Goal: Task Accomplishment & Management: Complete application form

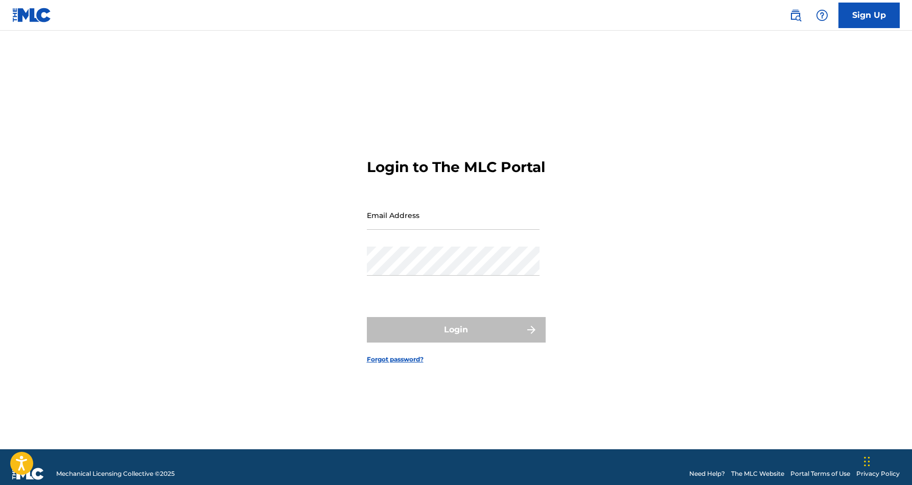
click at [463, 226] on input "Email Address" at bounding box center [453, 215] width 173 height 29
type input "[EMAIL_ADDRESS][DOMAIN_NAME]"
click at [456, 339] on button "Login" at bounding box center [456, 330] width 179 height 26
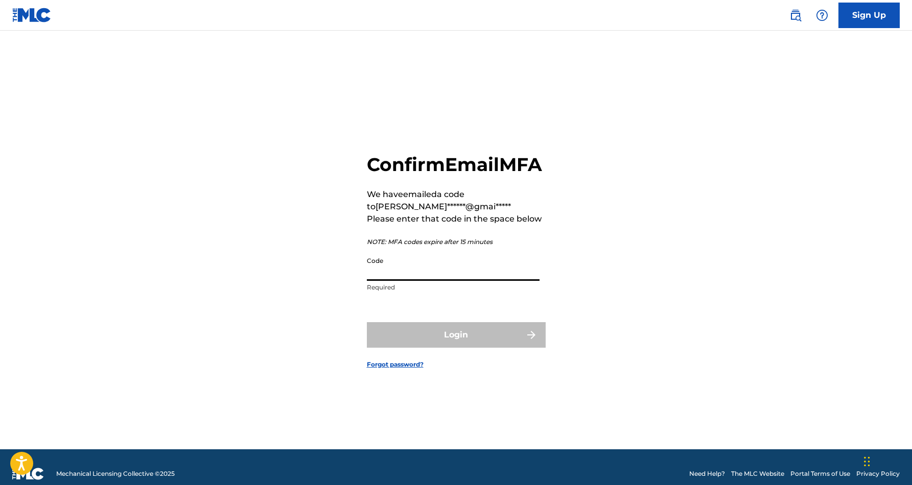
click at [404, 281] on input "Code" at bounding box center [453, 266] width 173 height 29
paste input "446875"
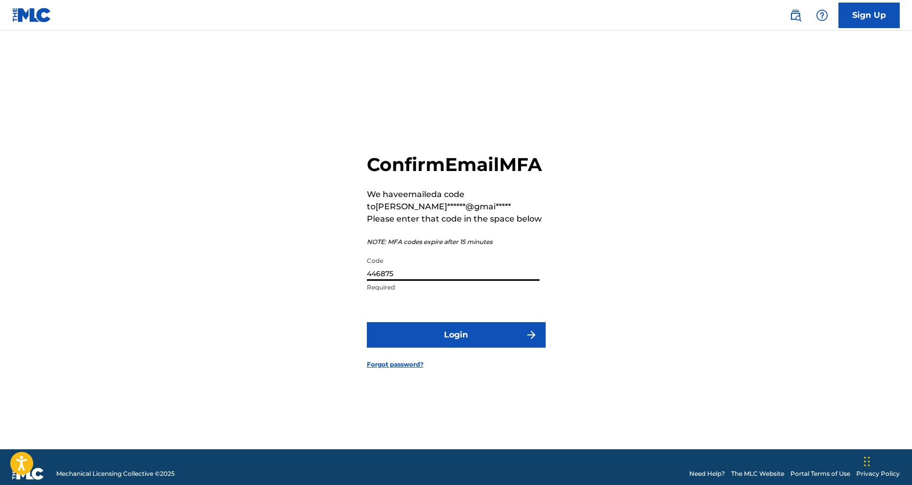
type input "446875"
click at [442, 344] on button "Login" at bounding box center [456, 335] width 179 height 26
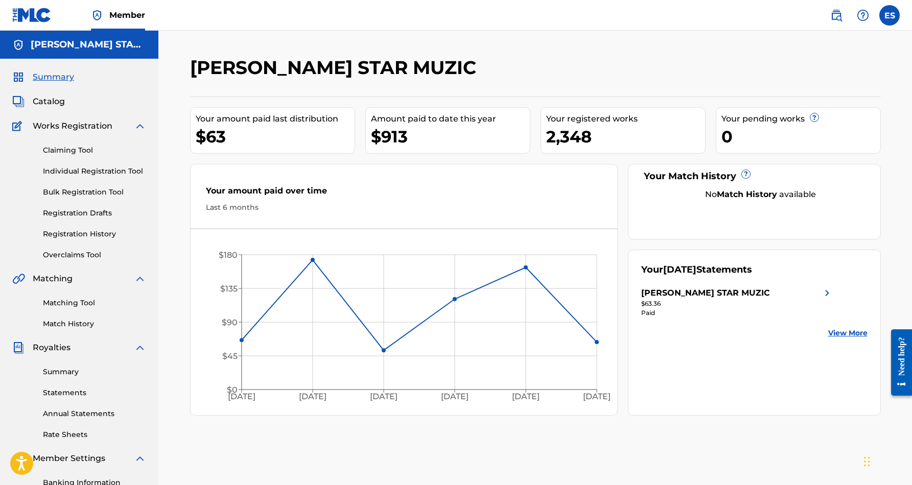
click at [94, 170] on link "Individual Registration Tool" at bounding box center [94, 171] width 103 height 11
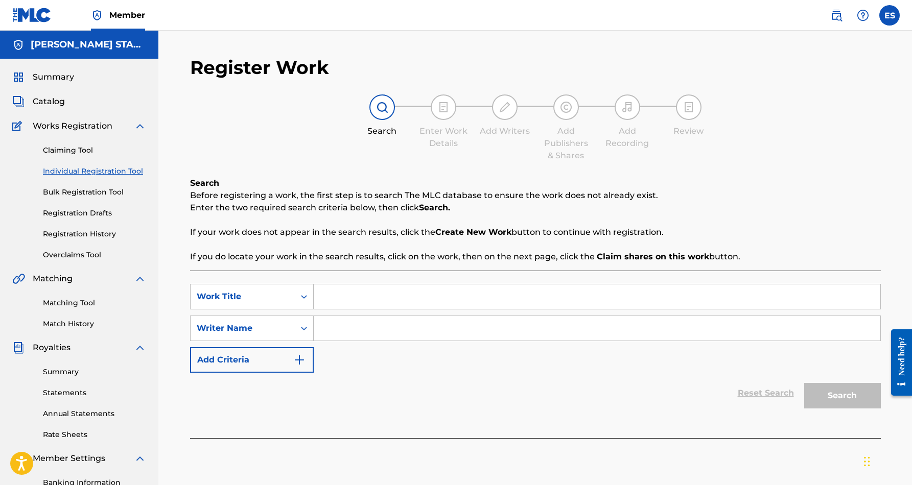
click at [339, 299] on input "Search Form" at bounding box center [597, 297] width 567 height 25
paste input "Sticky Situation"
type input "Sticky Situation"
click at [320, 331] on input "Search Form" at bounding box center [597, 328] width 567 height 25
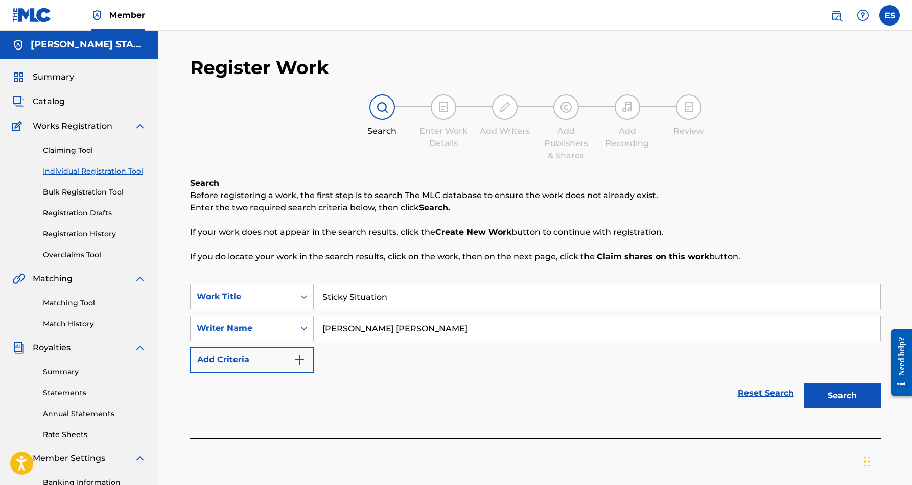
type input "[PERSON_NAME] [PERSON_NAME]"
click at [475, 375] on div "Reset Search Search" at bounding box center [535, 393] width 691 height 41
click at [851, 396] on button "Search" at bounding box center [842, 396] width 77 height 26
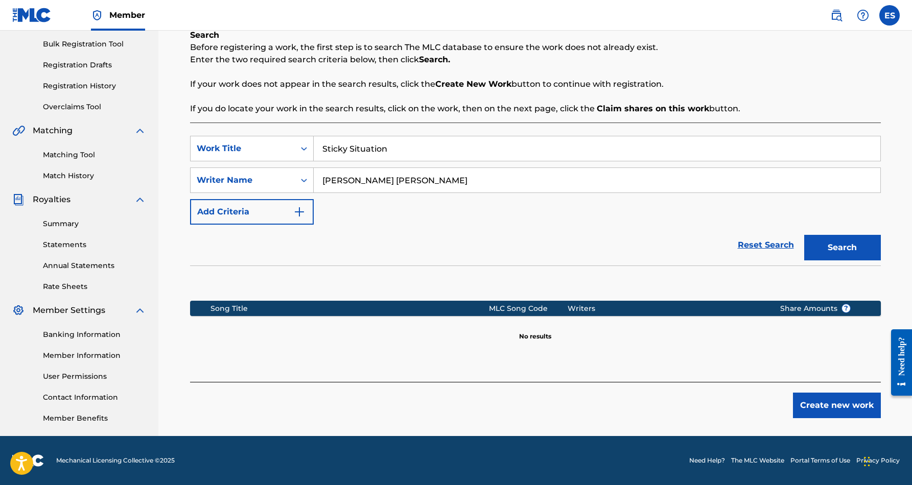
scroll to position [148, 0]
click at [835, 407] on button "Create new work" at bounding box center [837, 406] width 88 height 26
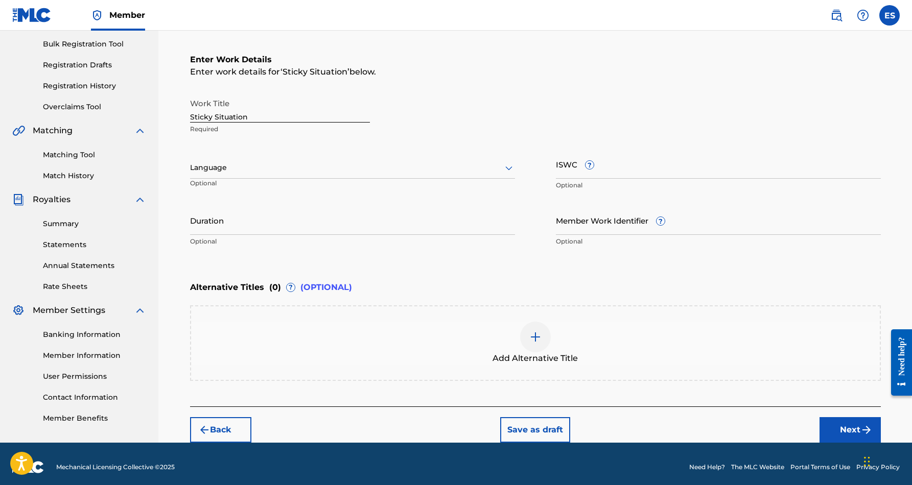
click at [508, 169] on icon at bounding box center [509, 168] width 12 height 12
click at [487, 196] on div "English" at bounding box center [353, 190] width 324 height 23
click at [346, 229] on input "Duration" at bounding box center [352, 220] width 325 height 29
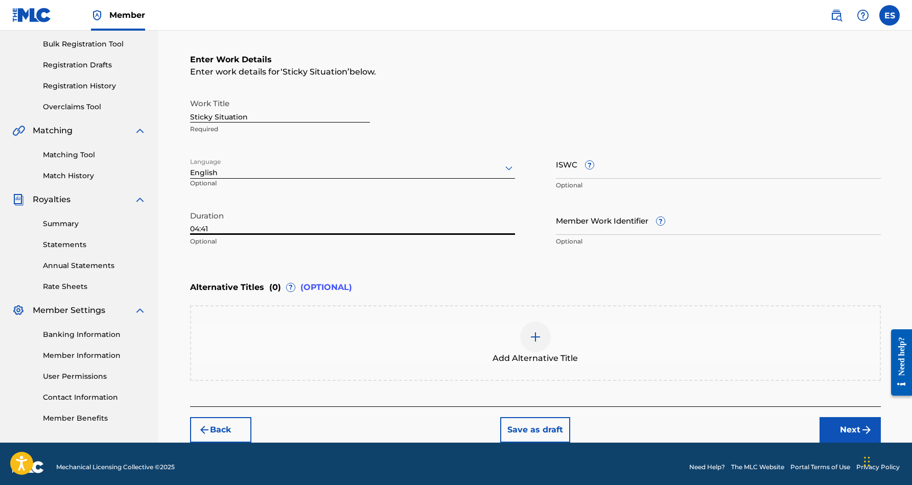
type input "04:41"
click at [169, 277] on div "Register Work Search Enter Work Details Add Writers Add Publishers & Shares Add…" at bounding box center [535, 162] width 754 height 560
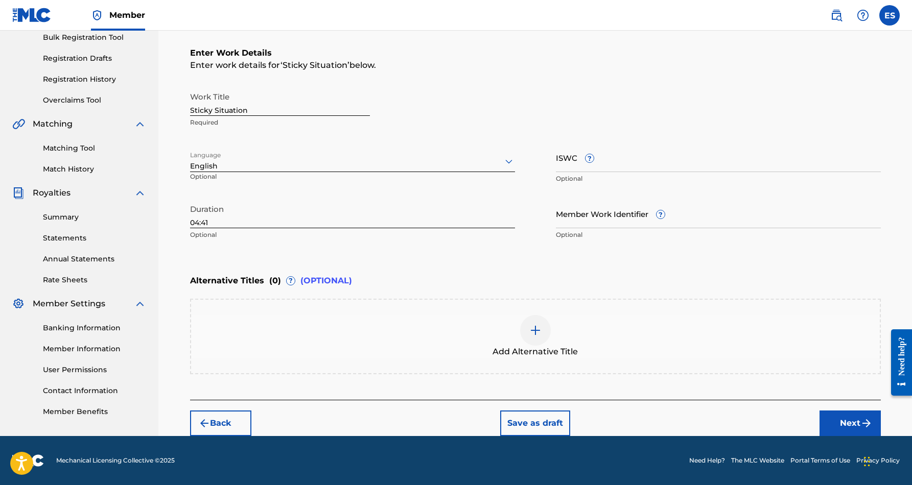
scroll to position [155, 0]
click at [844, 424] on button "Next" at bounding box center [849, 424] width 61 height 26
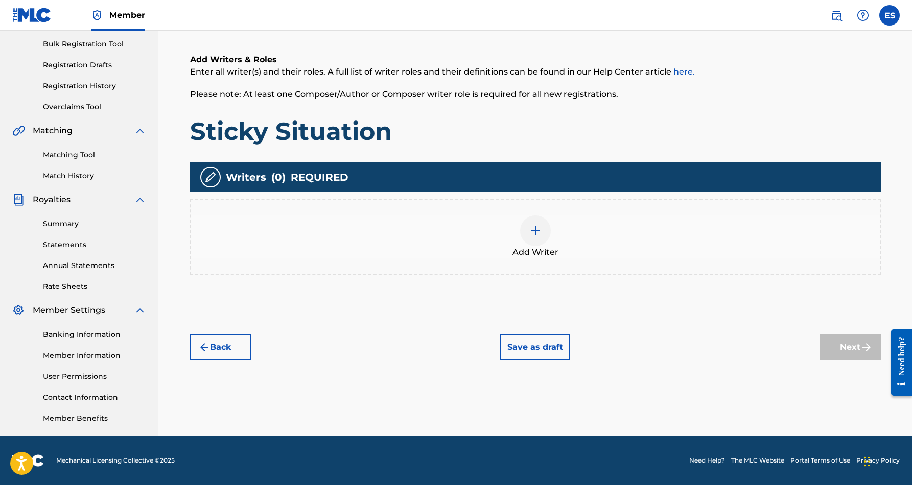
click at [533, 231] on img at bounding box center [535, 231] width 12 height 12
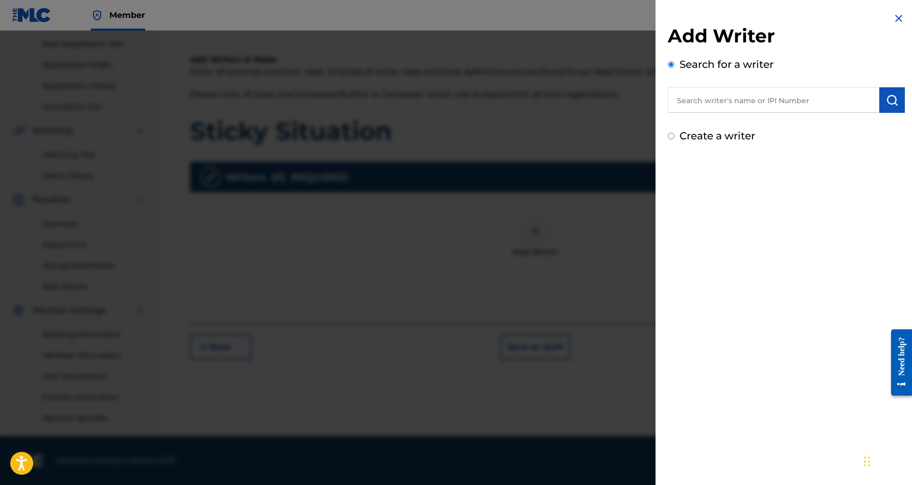
click at [721, 101] on input "text" at bounding box center [774, 100] width 212 height 26
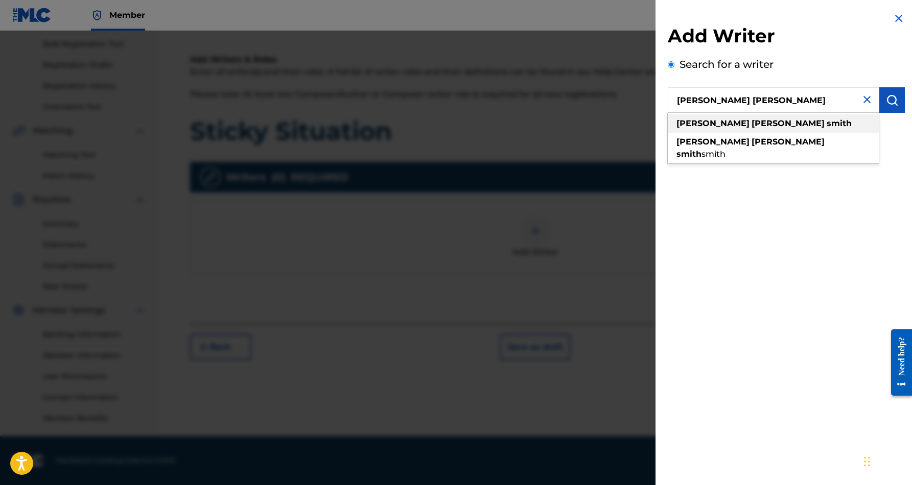
click at [827, 127] on strong "smith" at bounding box center [839, 124] width 25 height 10
type input "[PERSON_NAME] [PERSON_NAME]"
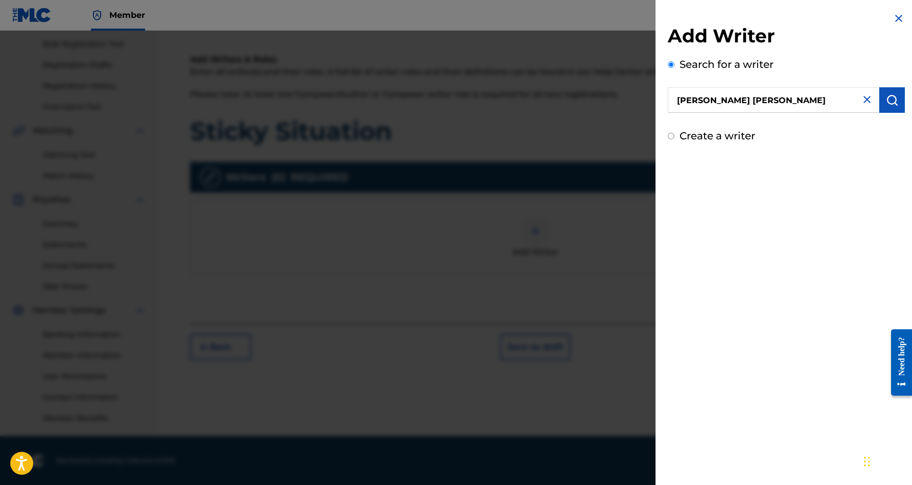
click at [894, 99] on img "submit" at bounding box center [892, 100] width 12 height 12
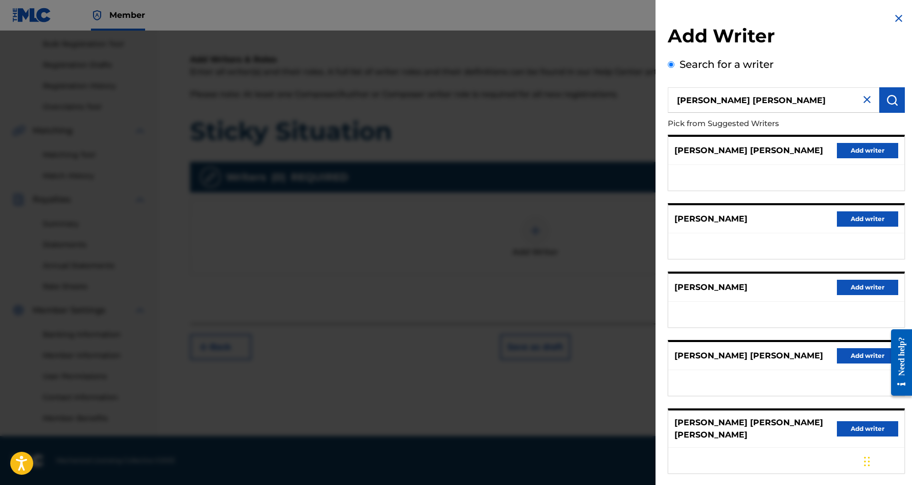
click at [853, 147] on button "Add writer" at bounding box center [867, 150] width 61 height 15
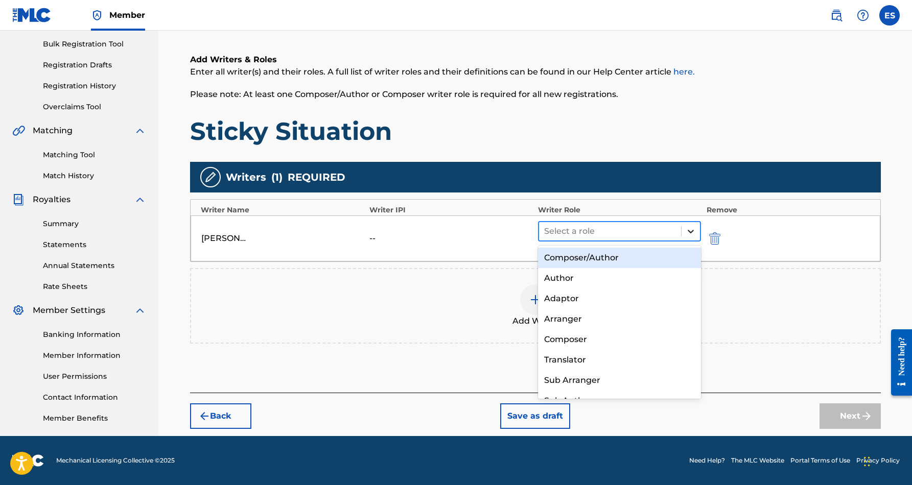
click at [688, 229] on icon at bounding box center [691, 231] width 10 height 10
click at [651, 258] on div "Composer/Author" at bounding box center [619, 258] width 163 height 20
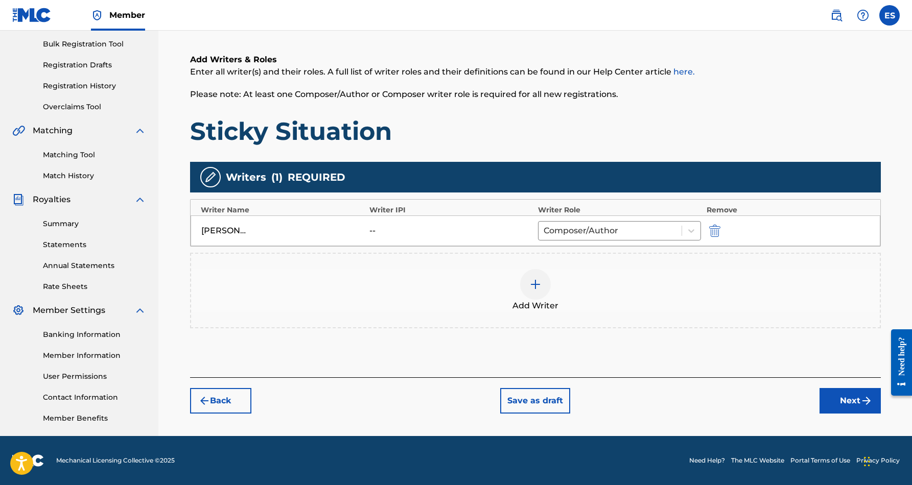
click at [852, 401] on button "Next" at bounding box center [849, 401] width 61 height 26
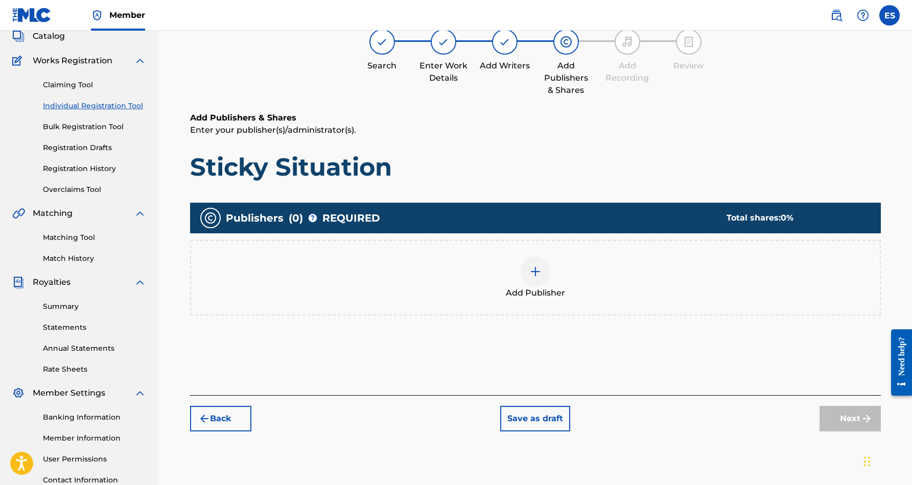
scroll to position [46, 0]
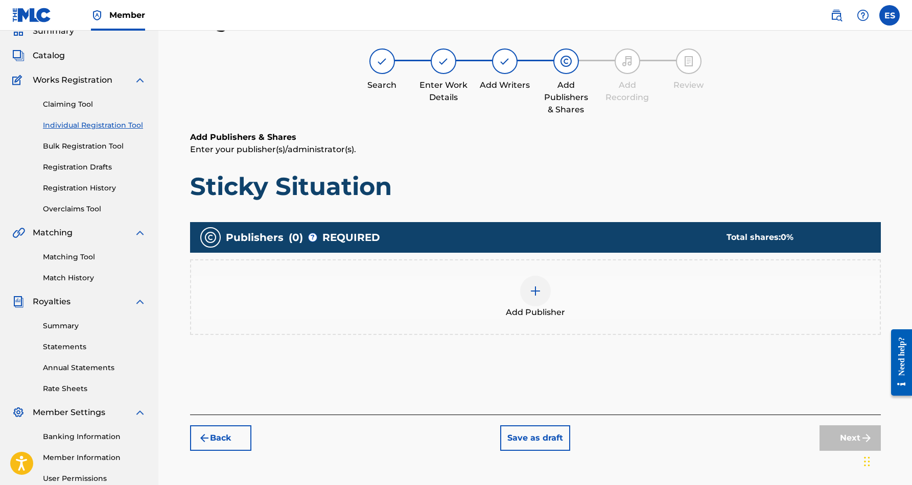
click at [530, 283] on div at bounding box center [535, 291] width 31 height 31
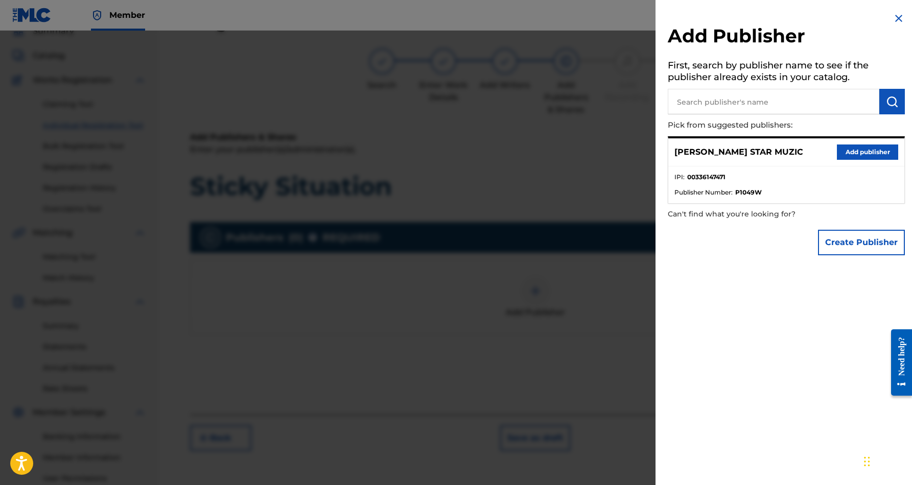
click at [879, 150] on button "Add publisher" at bounding box center [867, 152] width 61 height 15
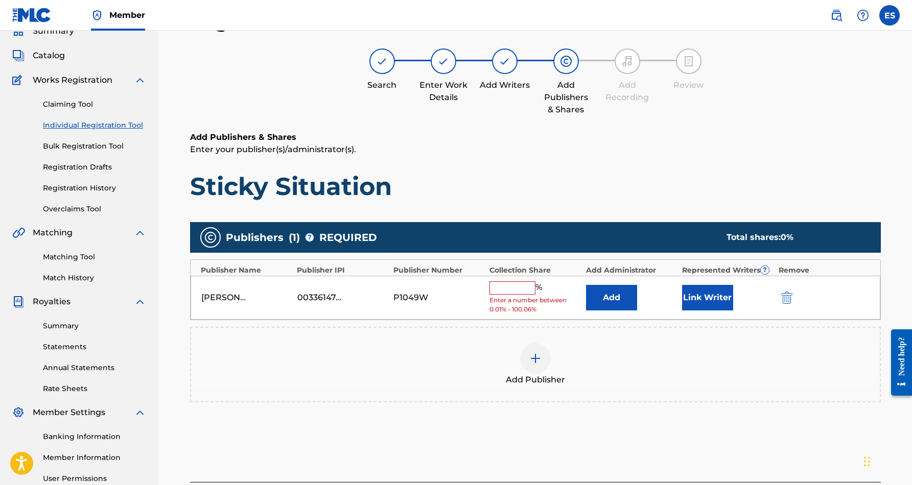
click at [513, 291] on input "text" at bounding box center [512, 287] width 46 height 13
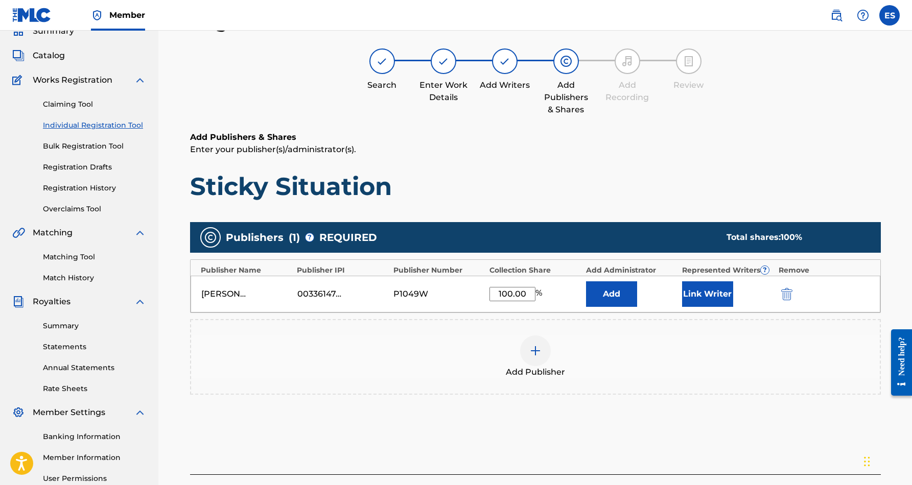
type input "100.00"
click at [483, 183] on h1 "Sticky Situation" at bounding box center [535, 186] width 691 height 31
click at [713, 292] on button "Link Writer" at bounding box center [707, 294] width 51 height 26
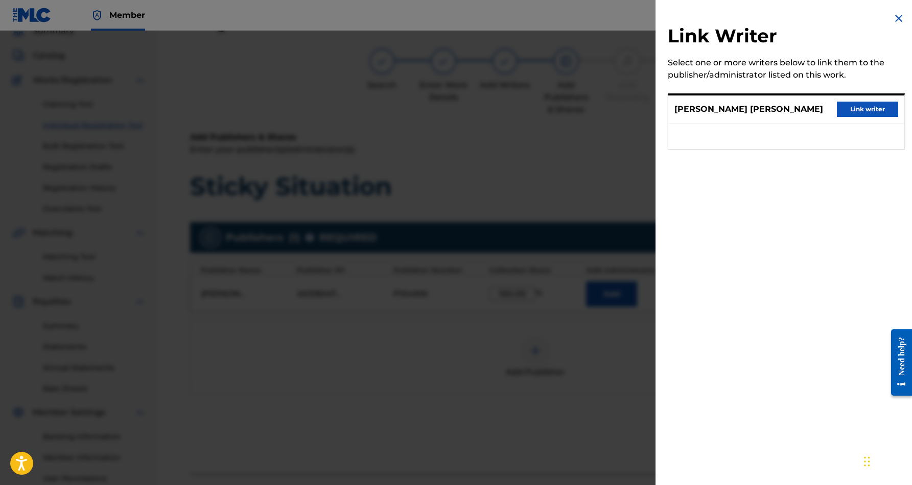
click at [868, 105] on button "Link writer" at bounding box center [867, 109] width 61 height 15
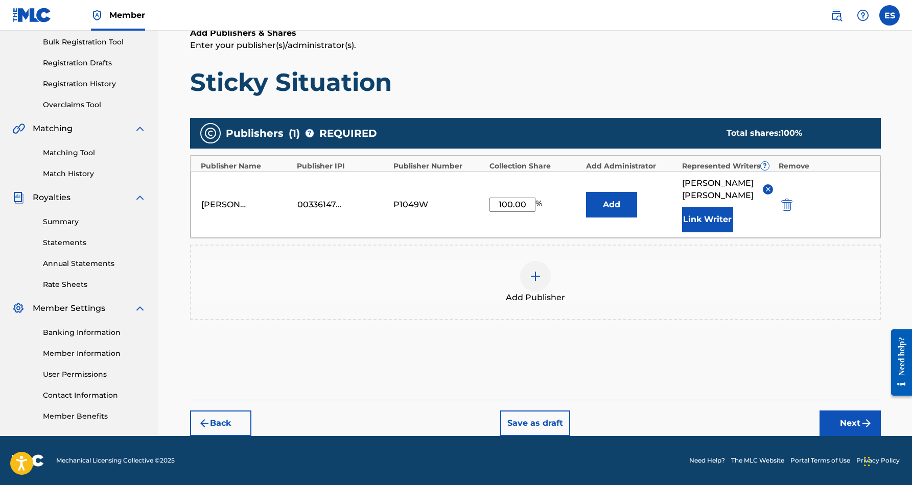
scroll to position [150, 0]
click at [849, 423] on button "Next" at bounding box center [849, 424] width 61 height 26
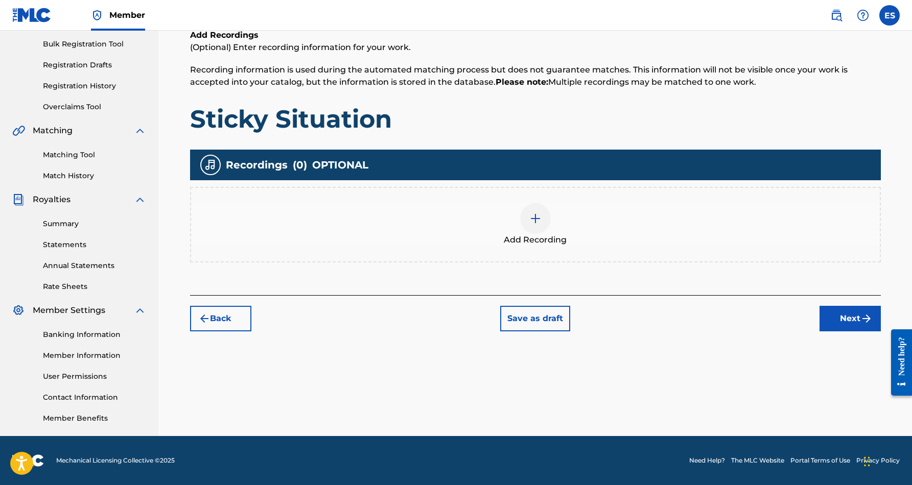
click at [537, 217] on img at bounding box center [535, 219] width 12 height 12
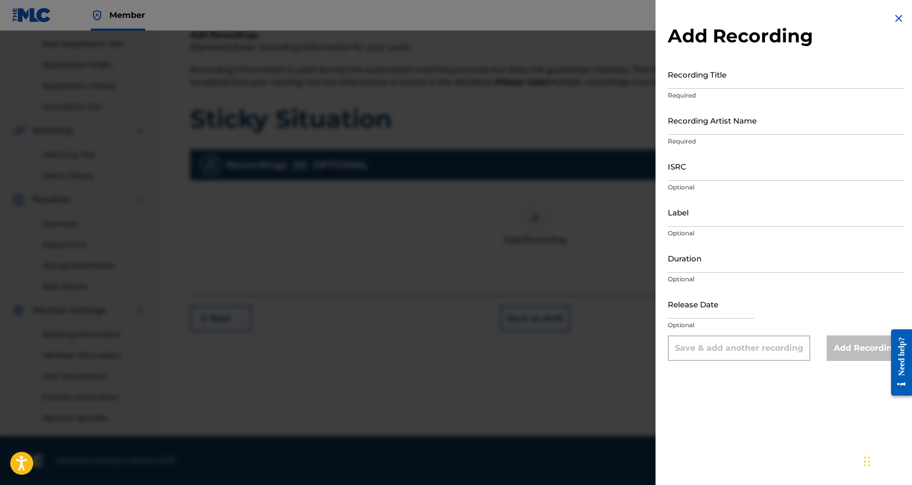
click at [702, 71] on input "Recording Title" at bounding box center [786, 74] width 237 height 29
paste input "Sticky Situation"
type input "Sticky Situation"
click at [732, 122] on input "Recording Artist Name" at bounding box center [786, 120] width 237 height 29
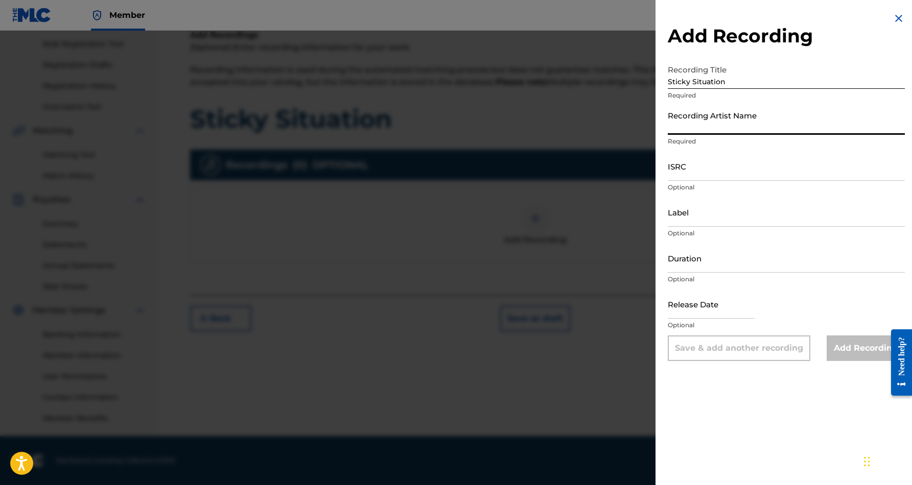
paste input "AVF & [PERSON_NAME])"
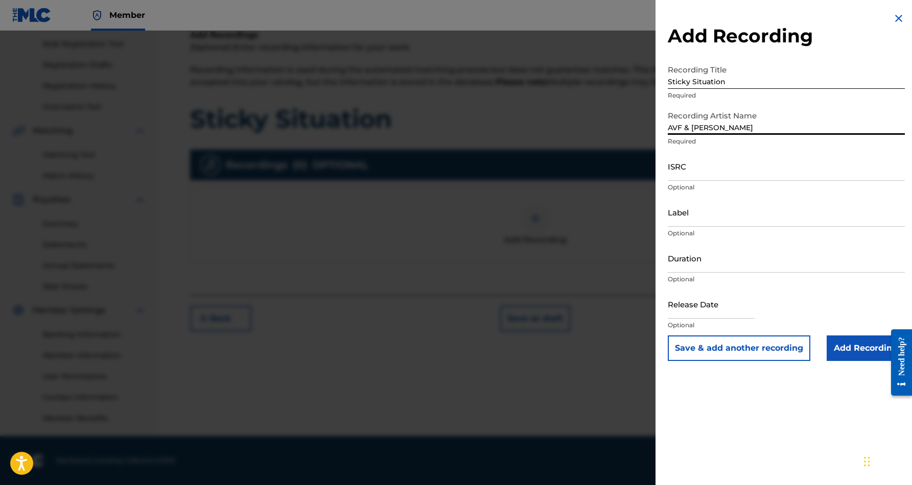
type input "AVF & [PERSON_NAME]"
click at [699, 169] on input "ISRC" at bounding box center [786, 166] width 237 height 29
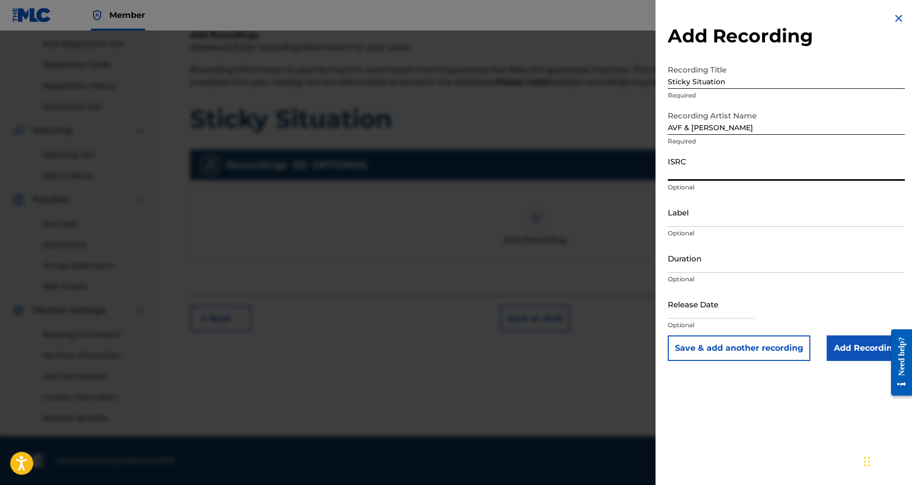
paste input "QZZ792587897"
type input "QZZ792587897"
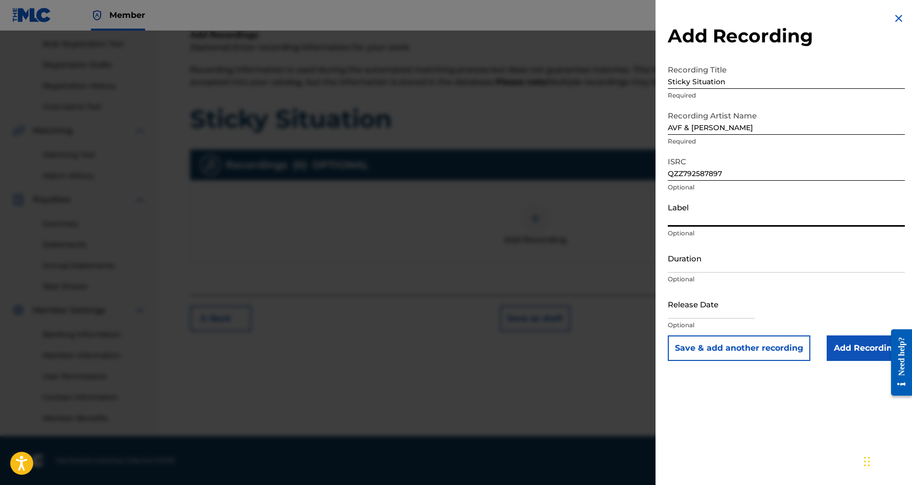
click at [707, 219] on input "Label" at bounding box center [786, 212] width 237 height 29
paste input "[PERSON_NAME] Beats Market Records"
type input "[PERSON_NAME] Beats Market Records"
click at [693, 266] on input "Duration" at bounding box center [786, 258] width 237 height 29
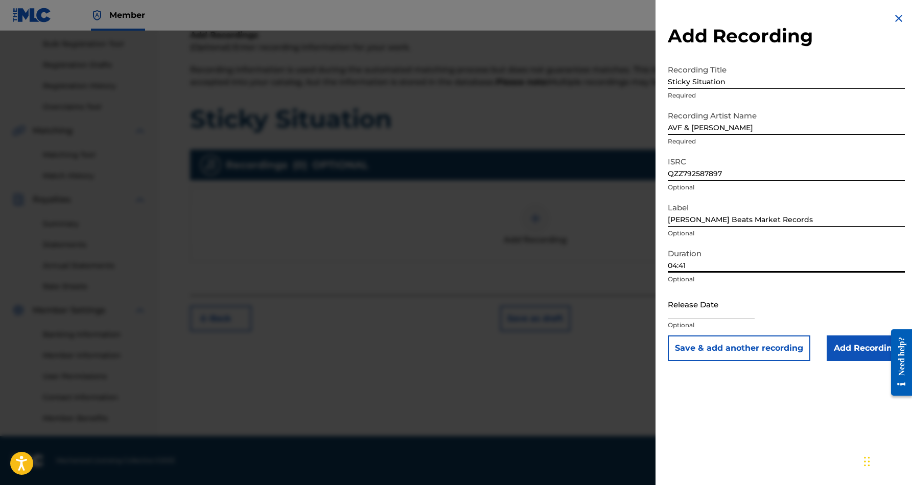
type input "04:41"
click at [709, 300] on input "text" at bounding box center [711, 304] width 87 height 29
select select "7"
select select "2025"
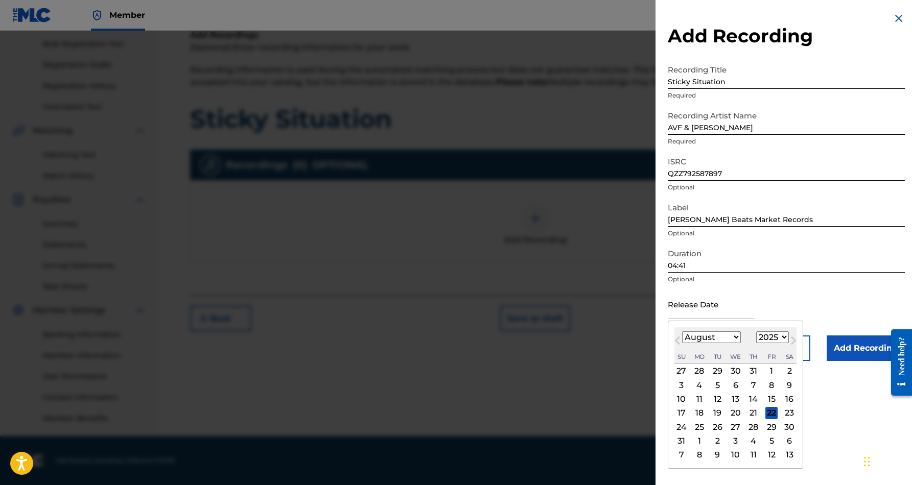
click at [765, 412] on div "22" at bounding box center [771, 413] width 12 height 12
type input "[DATE]"
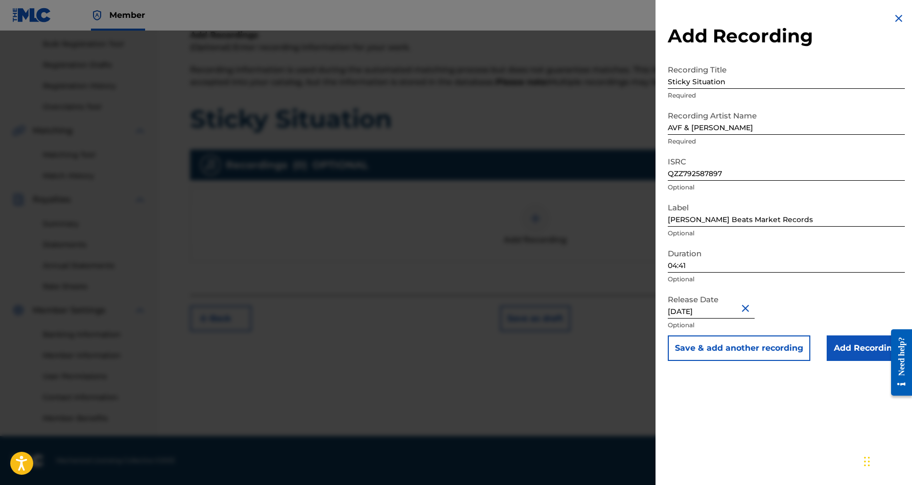
click at [743, 420] on div "Add Recording Recording Title Sticky Situation Required Recording Artist Name A…" at bounding box center [786, 242] width 262 height 485
click at [858, 348] on input "Add Recording" at bounding box center [866, 349] width 78 height 26
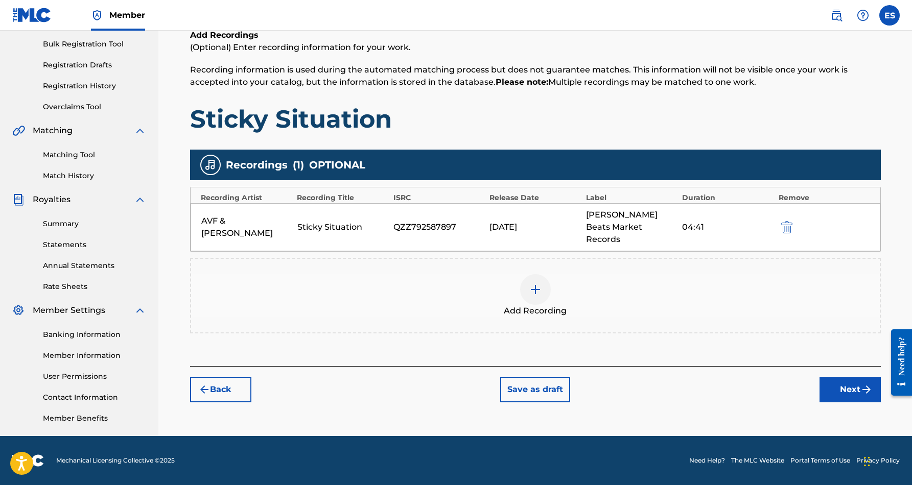
click at [829, 377] on button "Next" at bounding box center [849, 390] width 61 height 26
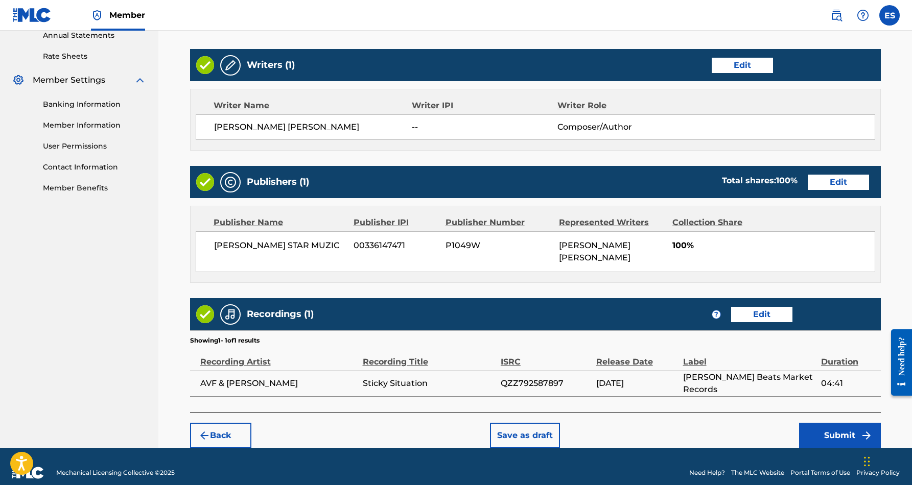
scroll to position [378, 0]
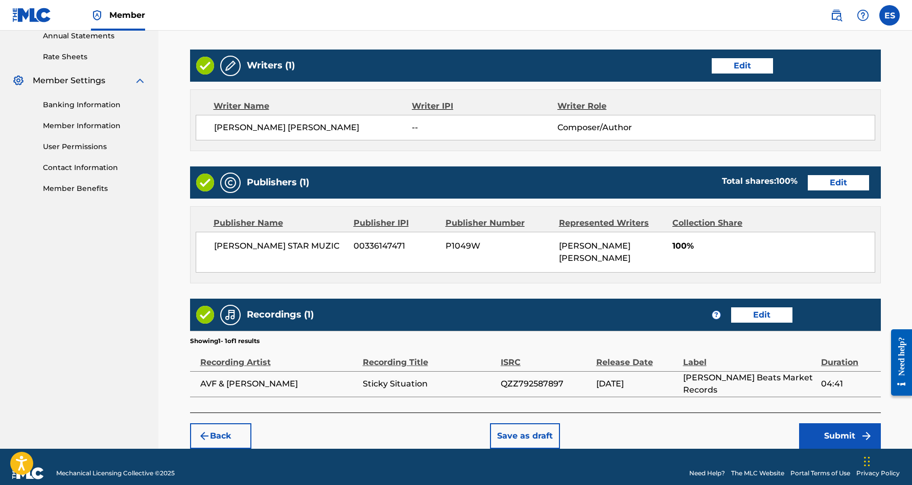
click at [821, 426] on button "Submit" at bounding box center [840, 437] width 82 height 26
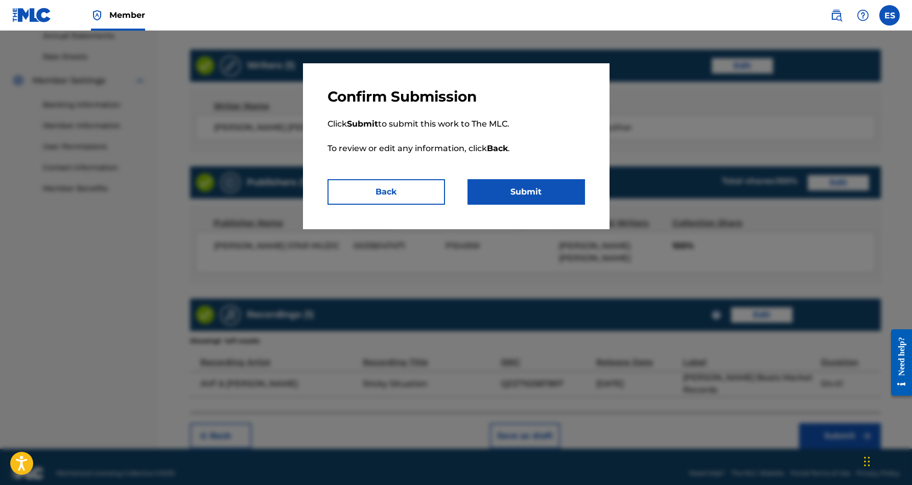
click at [533, 193] on button "Submit" at bounding box center [526, 192] width 118 height 26
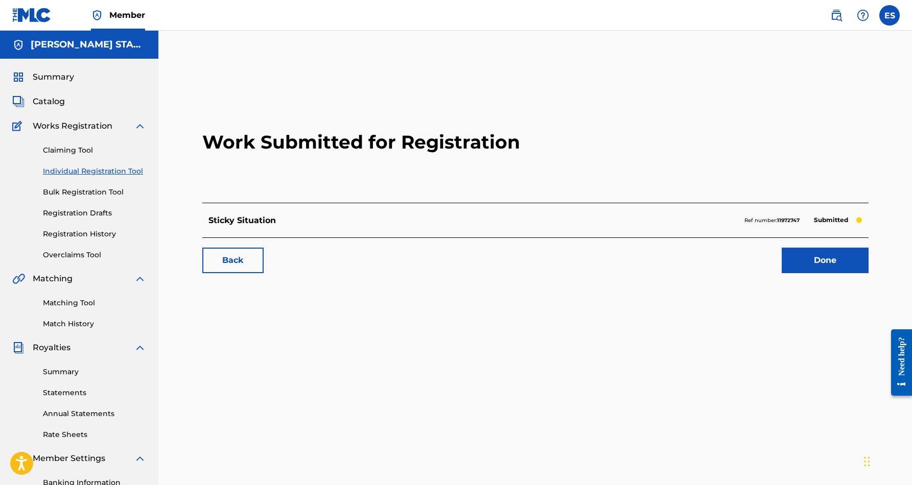
click at [891, 16] on label at bounding box center [889, 15] width 20 height 20
click at [889, 15] on input "ES [PERSON_NAME] [EMAIL_ADDRESS][DOMAIN_NAME] Notification Preferences Profile …" at bounding box center [889, 15] width 0 height 0
click at [791, 147] on p "Log out" at bounding box center [791, 144] width 24 height 9
click at [889, 15] on input "ES [PERSON_NAME] [EMAIL_ADDRESS][DOMAIN_NAME] Notification Preferences Profile …" at bounding box center [889, 15] width 0 height 0
